Goal: Transaction & Acquisition: Purchase product/service

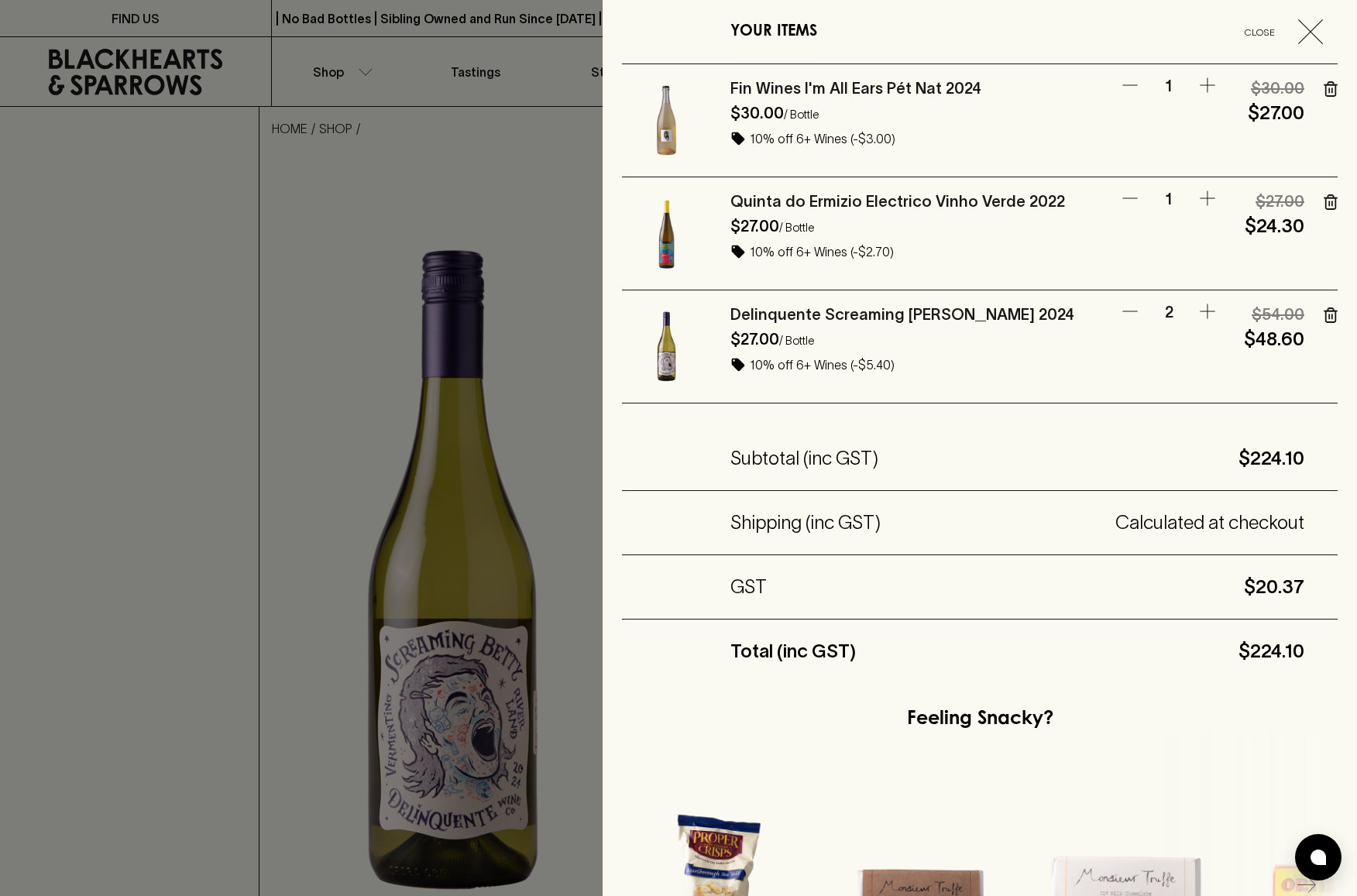
scroll to position [417, 0]
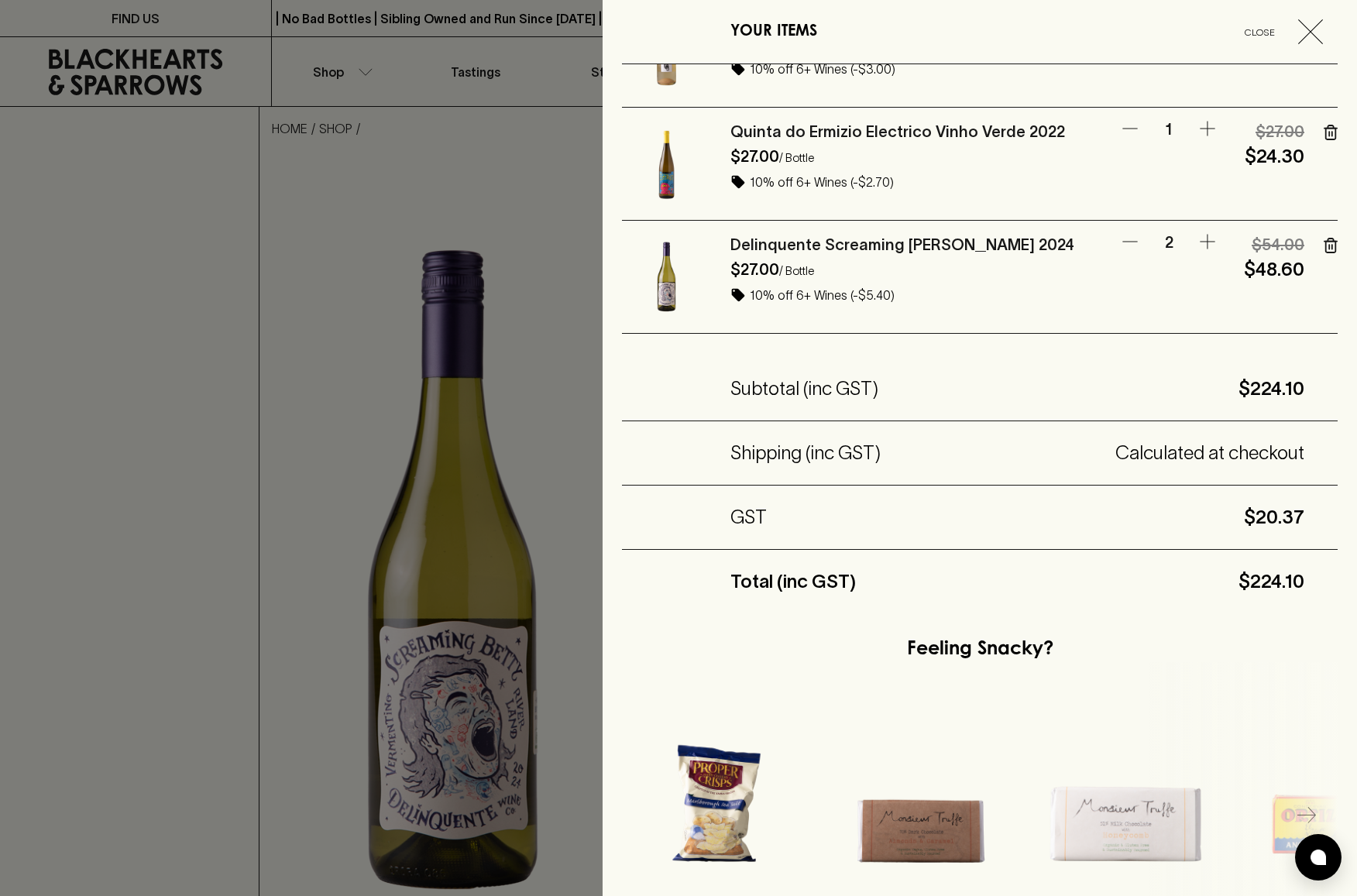
click at [1197, 463] on h5 "Calculated at checkout" at bounding box center [1092, 453] width 423 height 25
click at [506, 397] on div at bounding box center [678, 448] width 1357 height 896
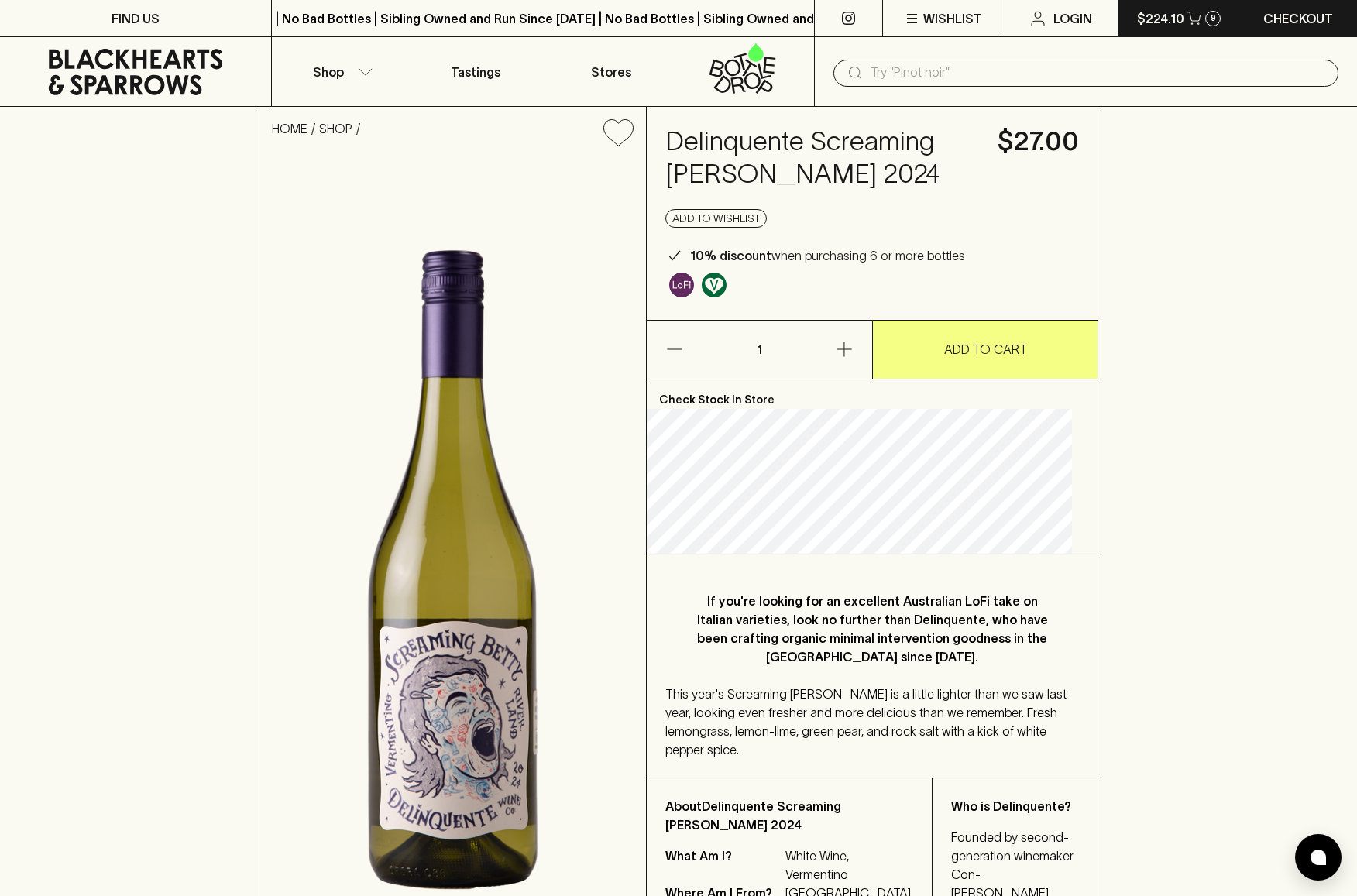
click at [1173, 18] on p "$224.10" at bounding box center [1161, 18] width 48 height 18
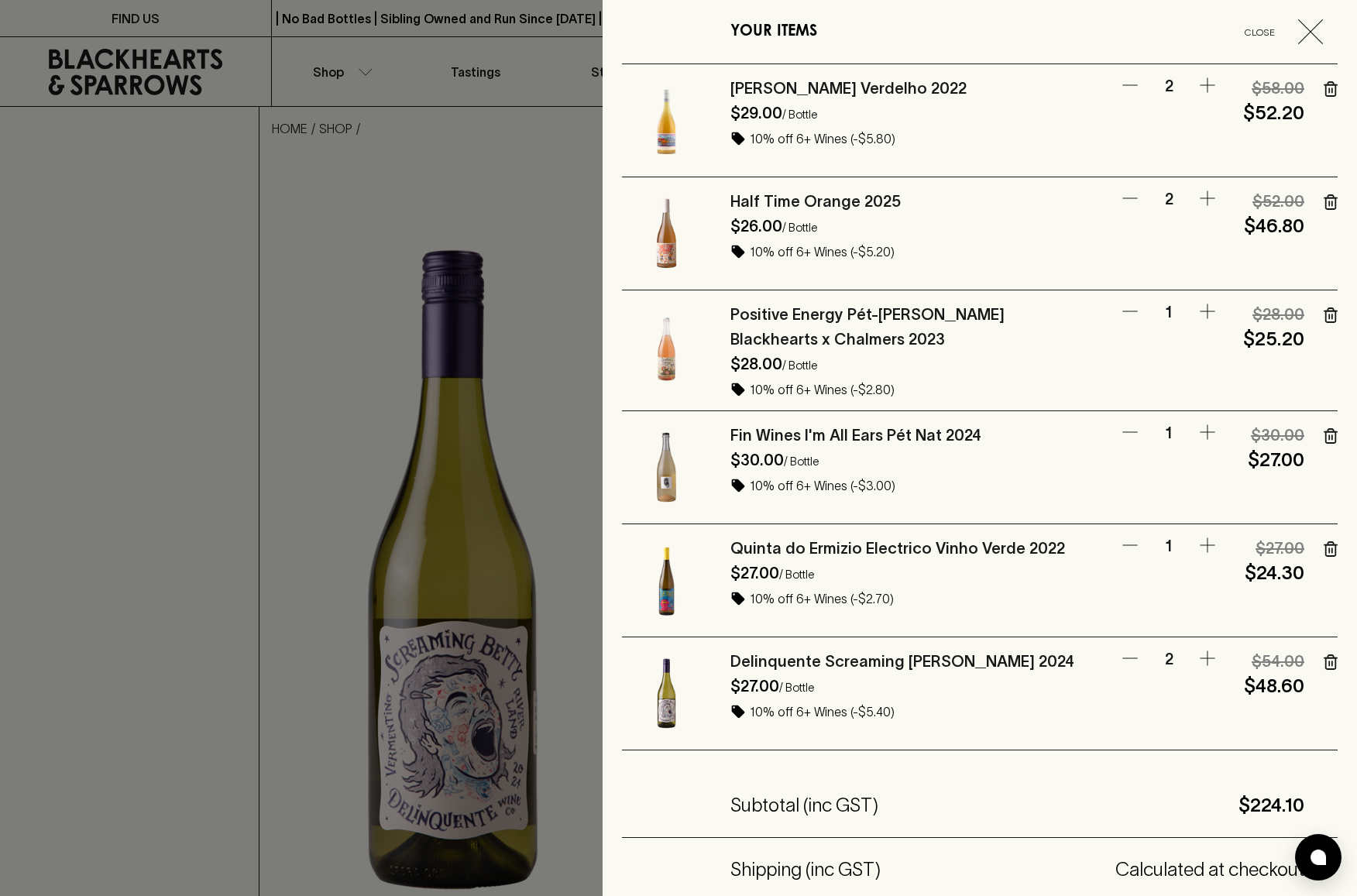
click at [389, 192] on div at bounding box center [678, 448] width 1357 height 896
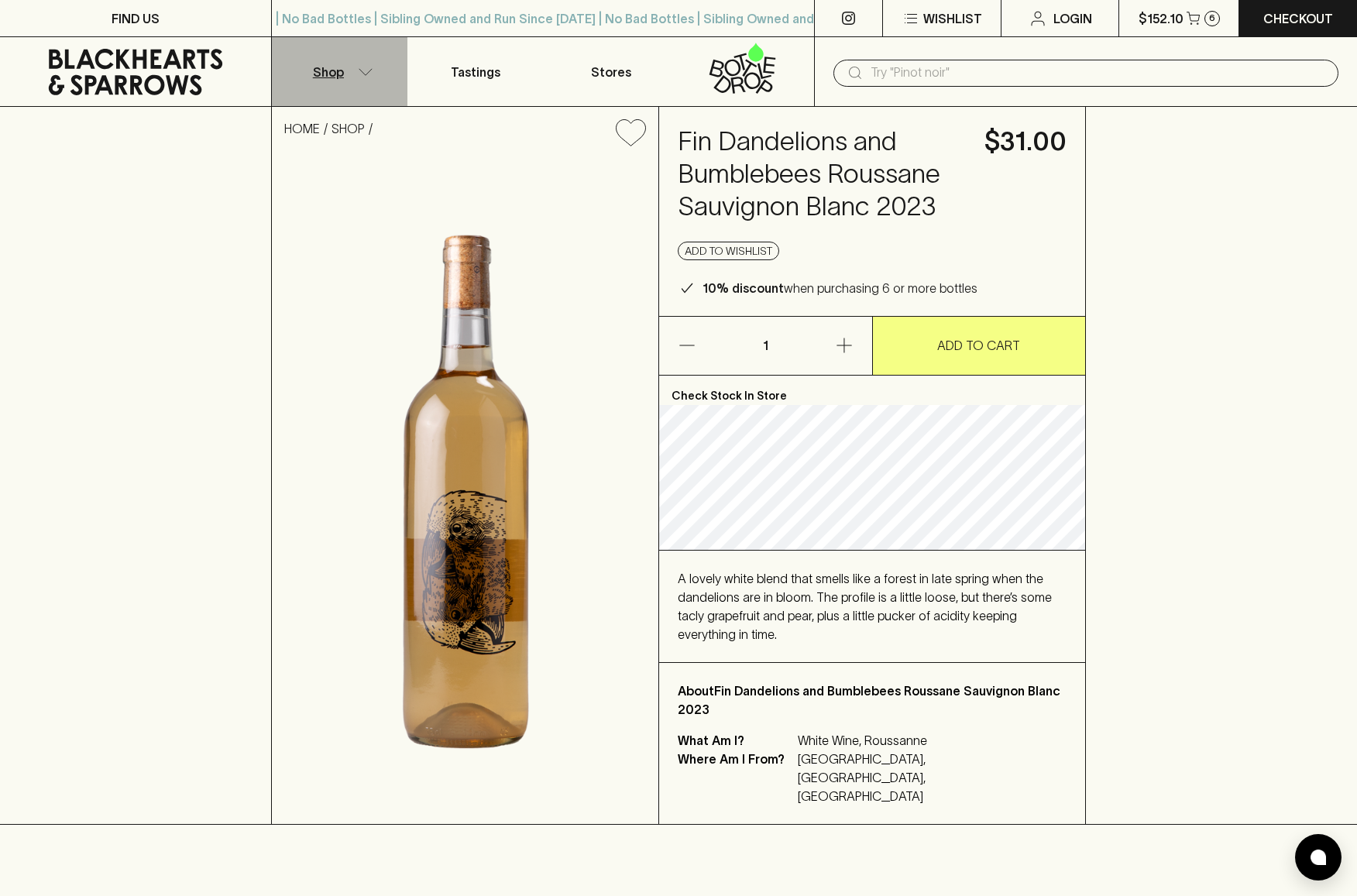
click at [336, 77] on p "Shop" at bounding box center [328, 71] width 31 height 18
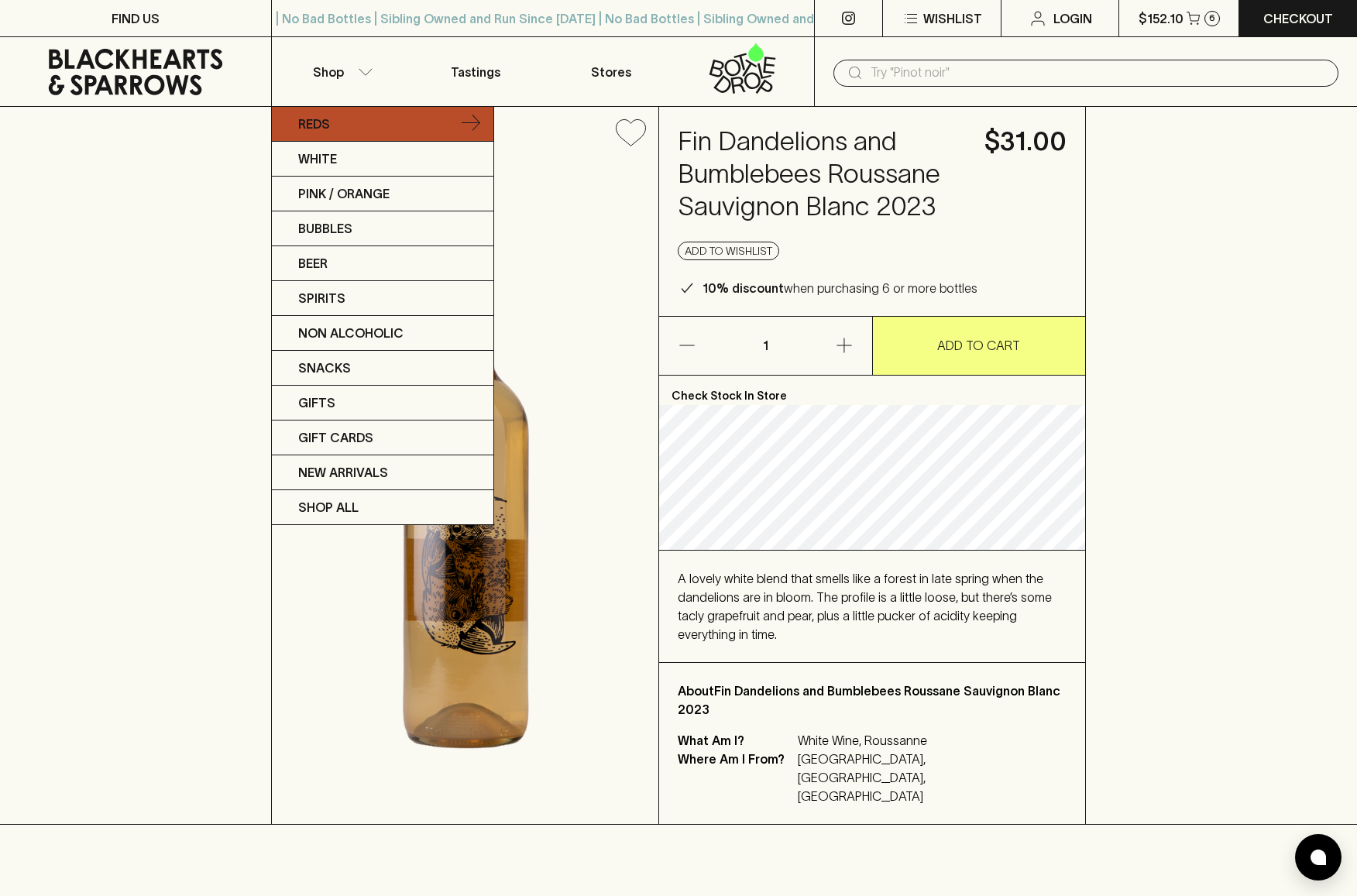
click at [318, 130] on p "Reds" at bounding box center [314, 123] width 31 height 18
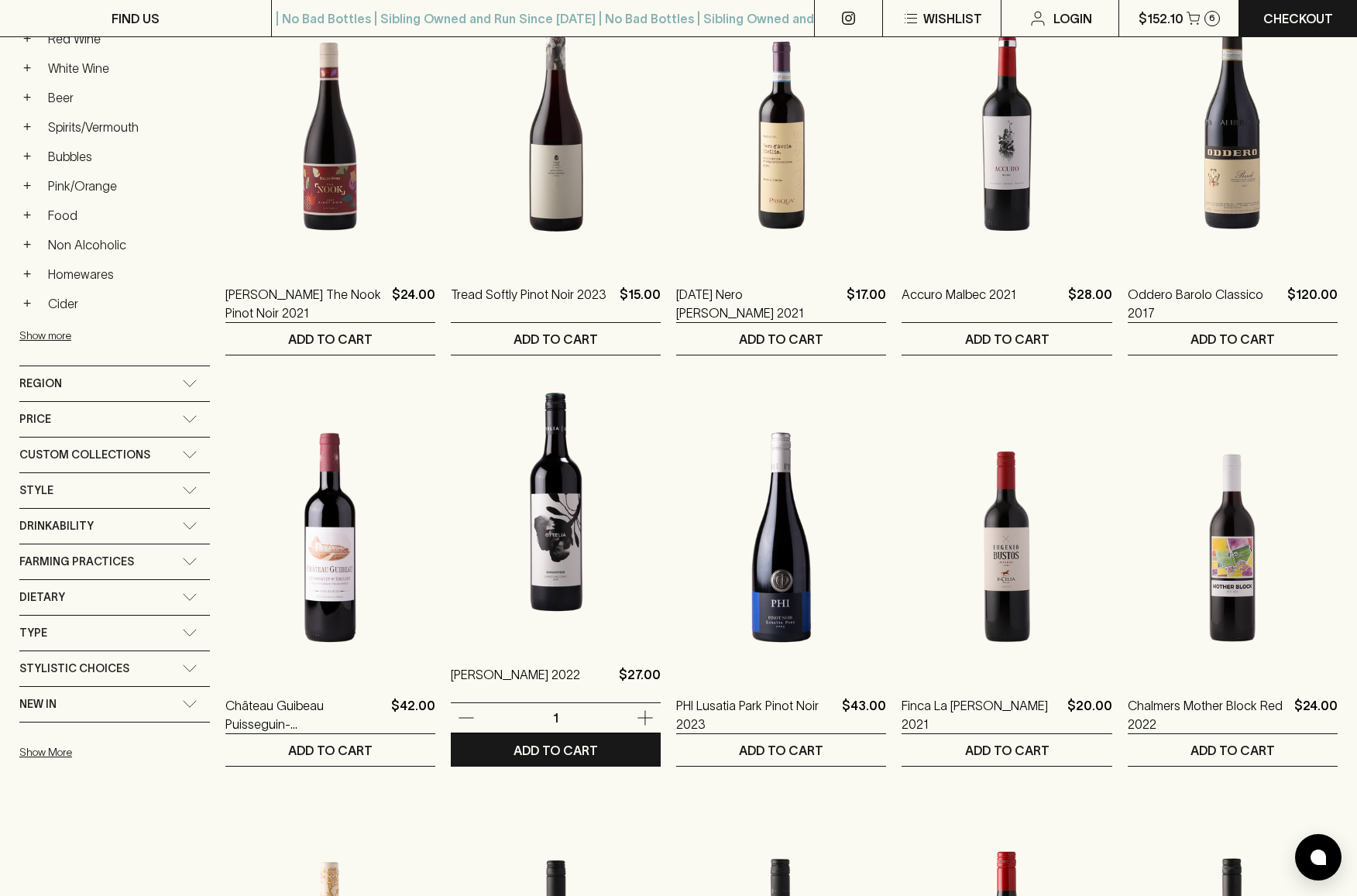
scroll to position [322, 0]
